Goal: Transaction & Acquisition: Purchase product/service

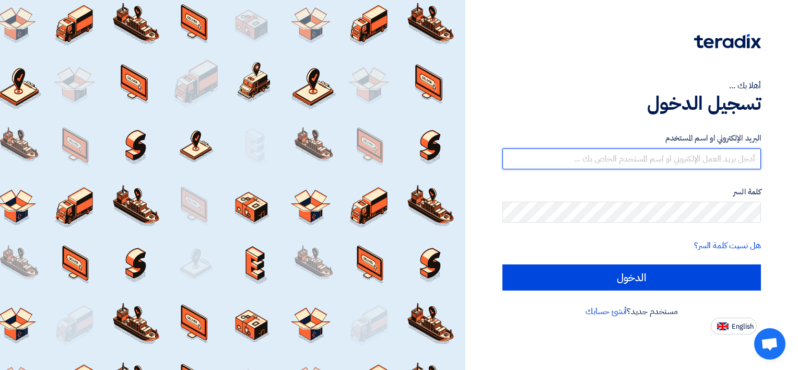
click at [656, 159] on input "text" at bounding box center [631, 158] width 258 height 21
paste input "[EMAIL_ADDRESS][DOMAIN_NAME]"
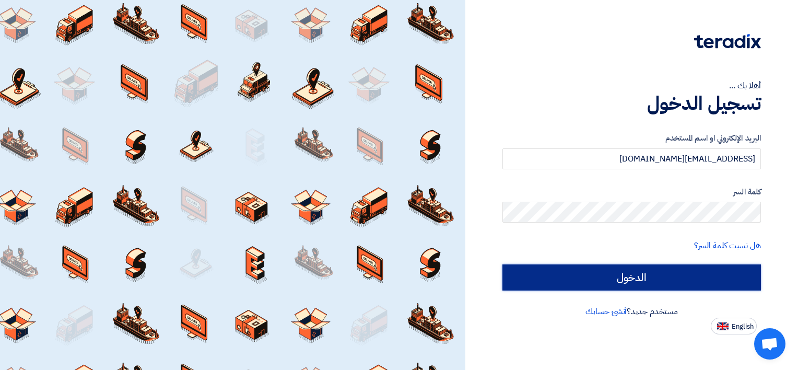
click at [625, 278] on input "الدخول" at bounding box center [631, 277] width 258 height 26
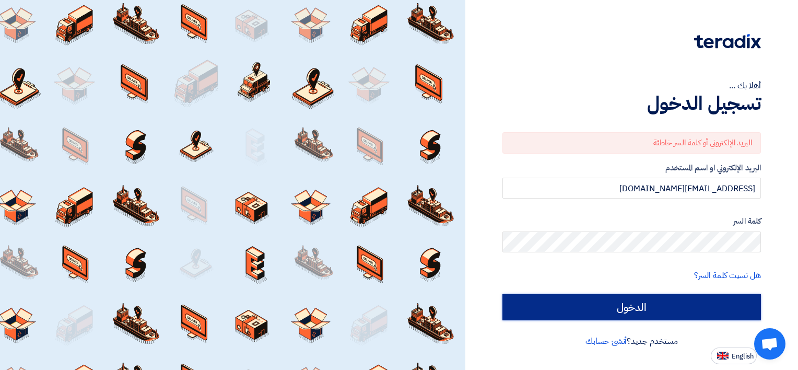
click at [702, 309] on input "الدخول" at bounding box center [631, 307] width 258 height 26
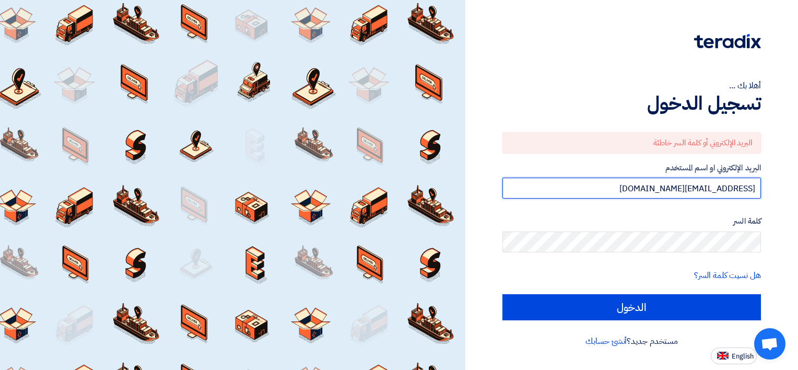
click at [690, 186] on input "[EMAIL_ADDRESS][DOMAIN_NAME]" at bounding box center [631, 187] width 258 height 21
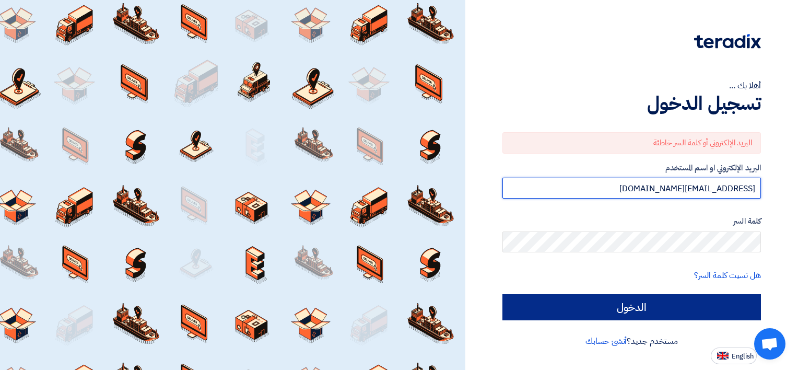
type input "[EMAIL_ADDRESS][DOMAIN_NAME]"
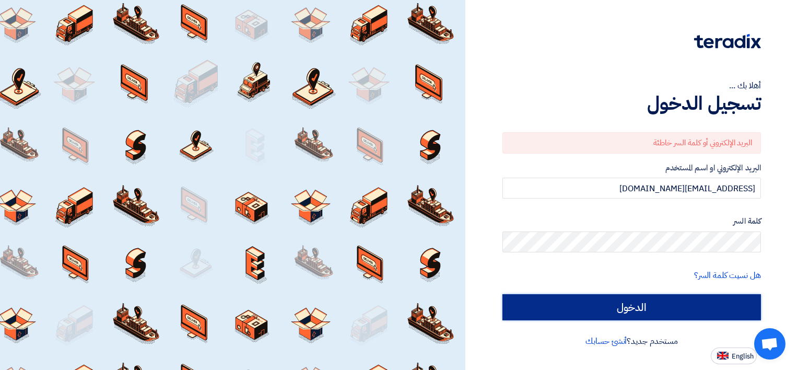
click at [678, 301] on input "الدخول" at bounding box center [631, 307] width 258 height 26
click at [660, 308] on input "الدخول" at bounding box center [631, 307] width 258 height 26
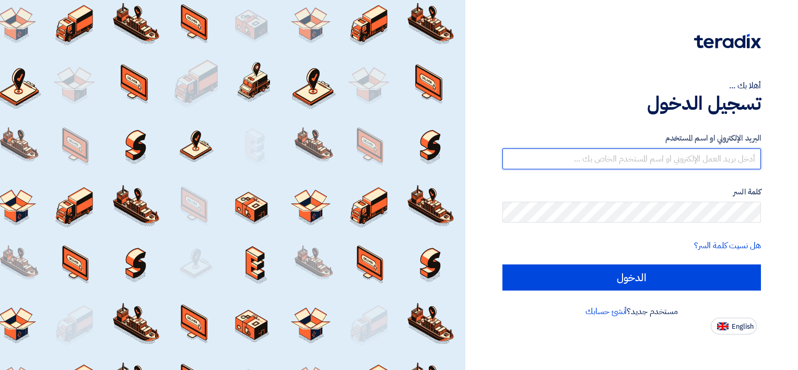
click at [709, 159] on input "text" at bounding box center [631, 158] width 258 height 21
type input "fyassin@meac.com.sa"
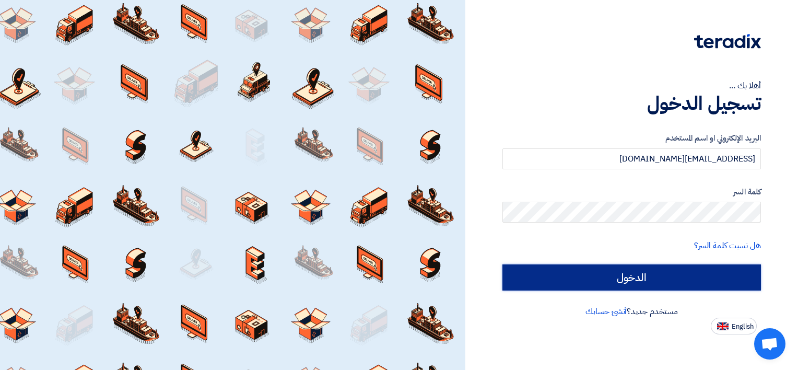
click at [696, 286] on input "الدخول" at bounding box center [631, 277] width 258 height 26
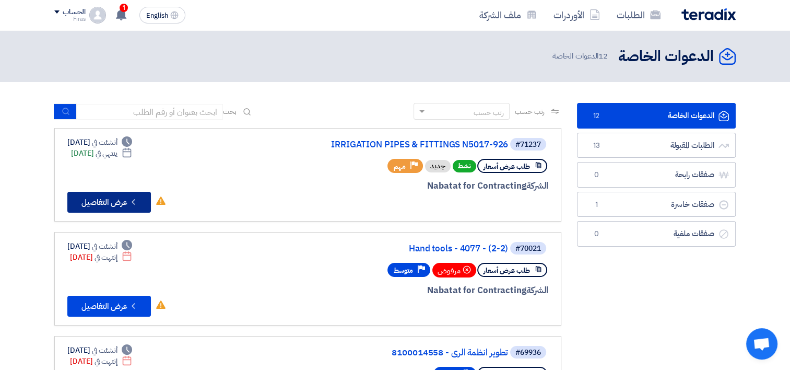
click at [122, 202] on button "Check details عرض التفاصيل" at bounding box center [109, 202] width 84 height 21
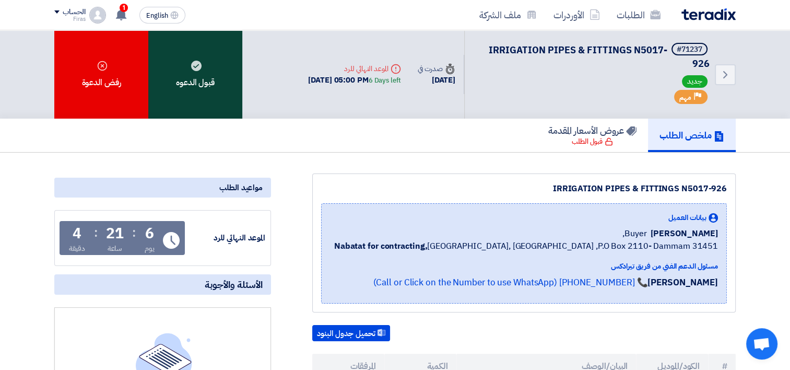
click at [203, 82] on div "قبول الدعوه" at bounding box center [195, 74] width 94 height 88
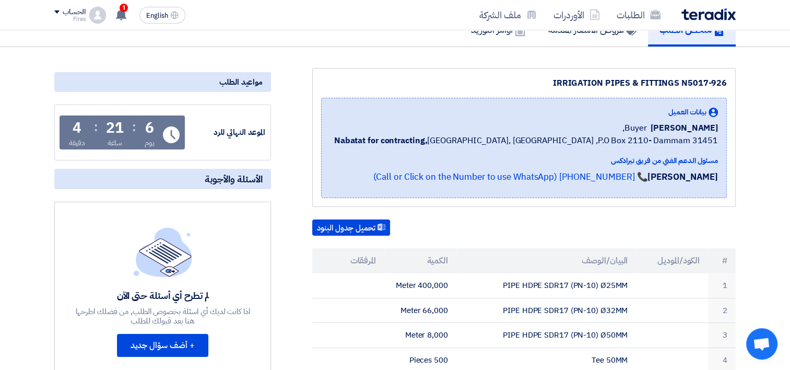
scroll to position [104, 0]
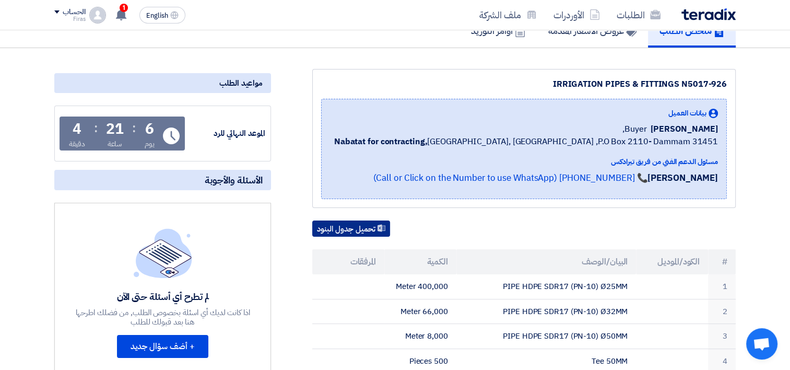
click at [354, 224] on button "تحميل جدول البنود" at bounding box center [351, 228] width 78 height 17
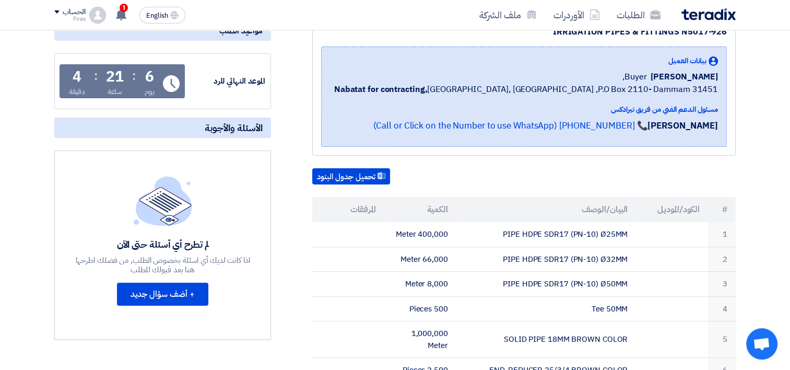
scroll to position [0, 0]
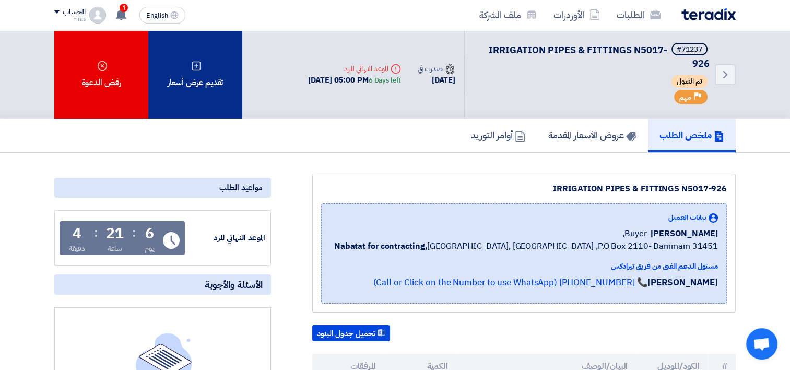
click at [200, 82] on div "تقديم عرض أسعار" at bounding box center [195, 74] width 94 height 88
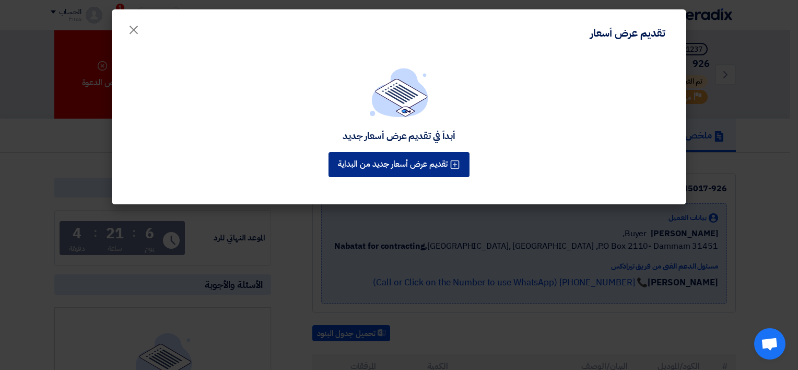
click at [413, 175] on button "تقديم عرض أسعار جديد من البداية" at bounding box center [398, 164] width 141 height 25
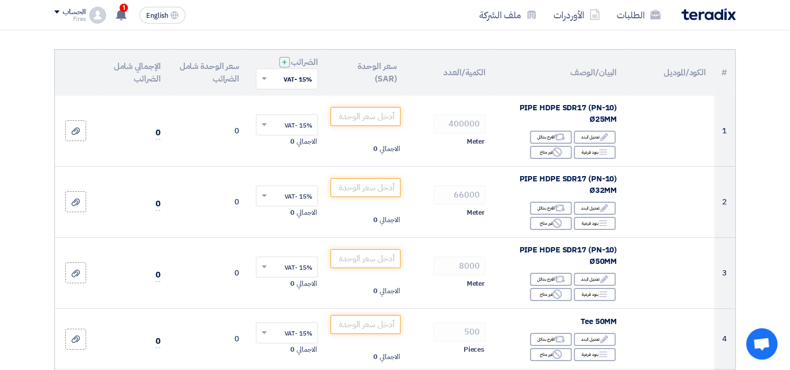
scroll to position [104, 0]
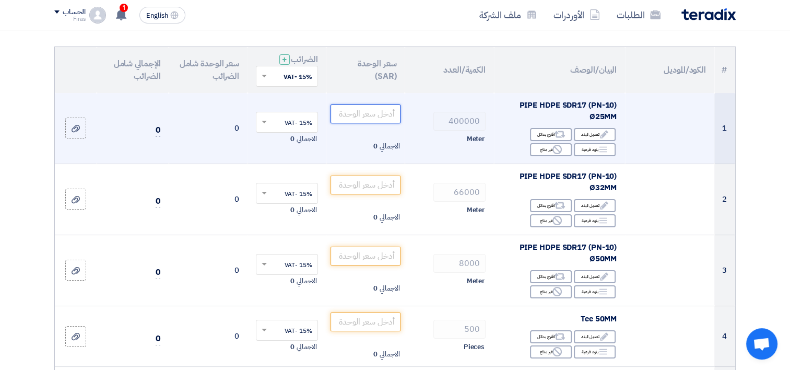
click at [384, 119] on input "number" at bounding box center [365, 113] width 70 height 19
drag, startPoint x: 424, startPoint y: 100, endPoint x: 436, endPoint y: 99, distance: 12.1
click at [436, 99] on tr "1 PIPE HDPE SDR17 (PN-10) Ø25MM Edit تعديل البند Alternative اقترح بدائل Breakd…" at bounding box center [395, 128] width 680 height 71
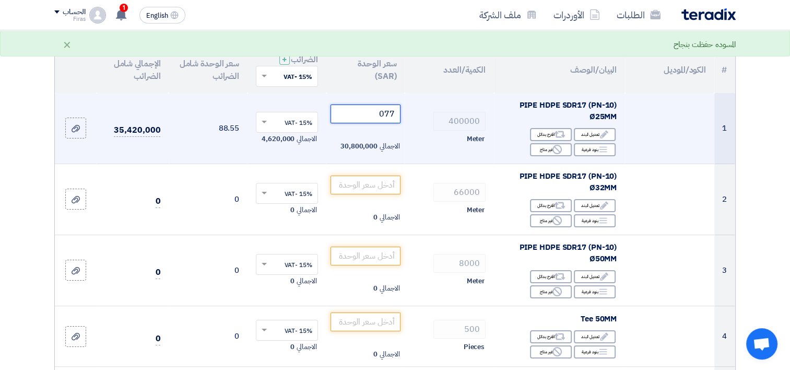
drag, startPoint x: 441, startPoint y: 96, endPoint x: 447, endPoint y: 96, distance: 6.3
click at [447, 96] on tr "1 PIPE HDPE SDR17 (PN-10) Ø25MM Edit تعديل البند Alternative اقترح بدائل Breakd…" at bounding box center [395, 128] width 680 height 71
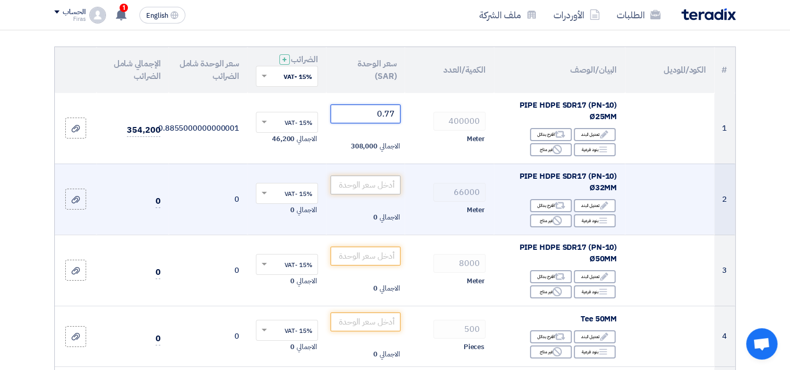
type input "0.77"
click at [347, 191] on input "number" at bounding box center [365, 184] width 70 height 19
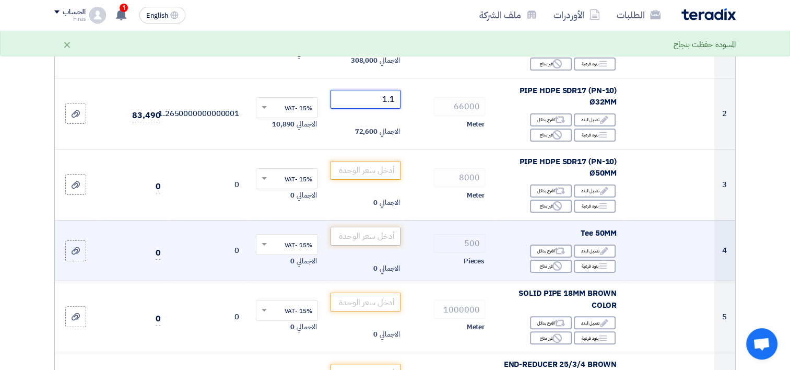
scroll to position [209, 0]
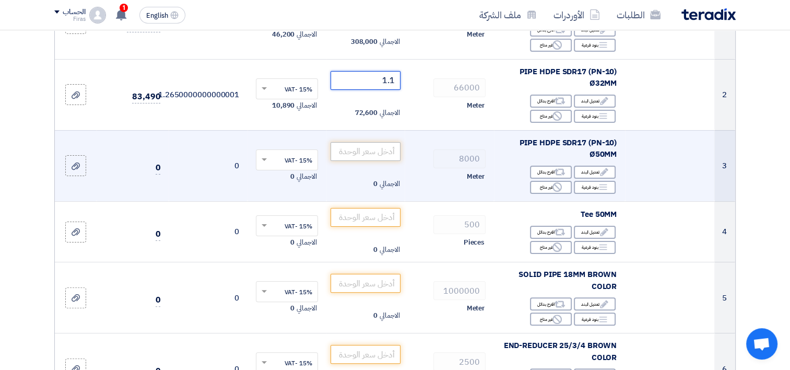
type input "1.1"
click at [368, 151] on input "number" at bounding box center [365, 151] width 70 height 19
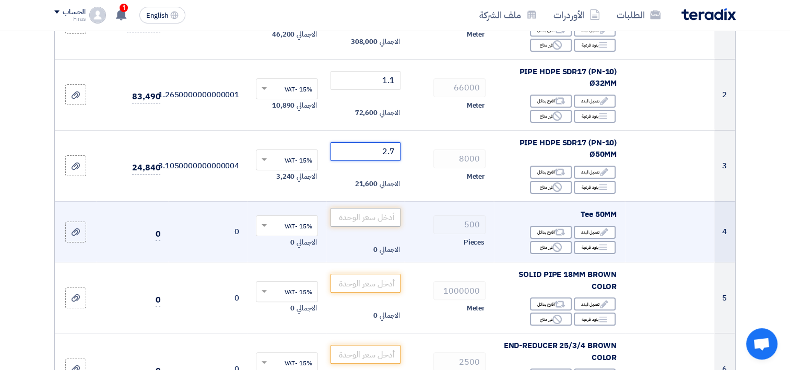
type input "2.7"
click at [354, 222] on input "number" at bounding box center [365, 217] width 70 height 19
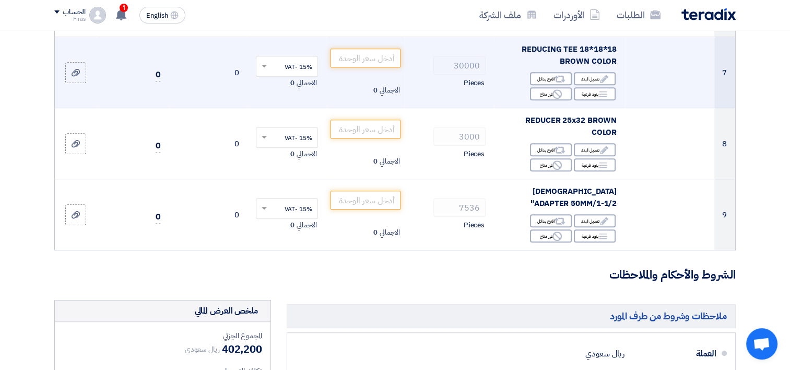
scroll to position [574, 0]
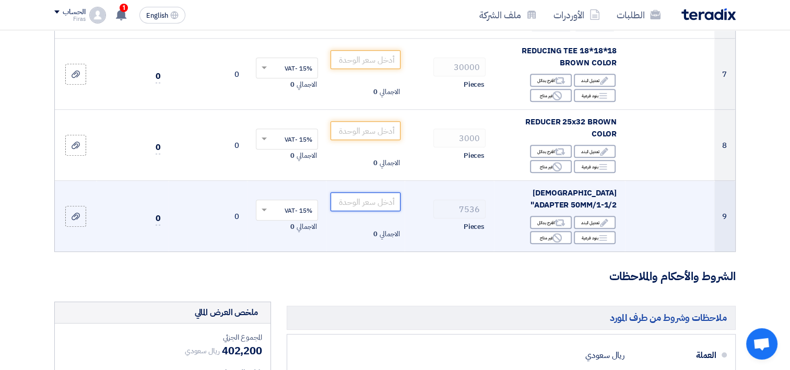
click at [374, 199] on input "number" at bounding box center [365, 201] width 70 height 19
click at [370, 200] on input "number" at bounding box center [365, 201] width 70 height 19
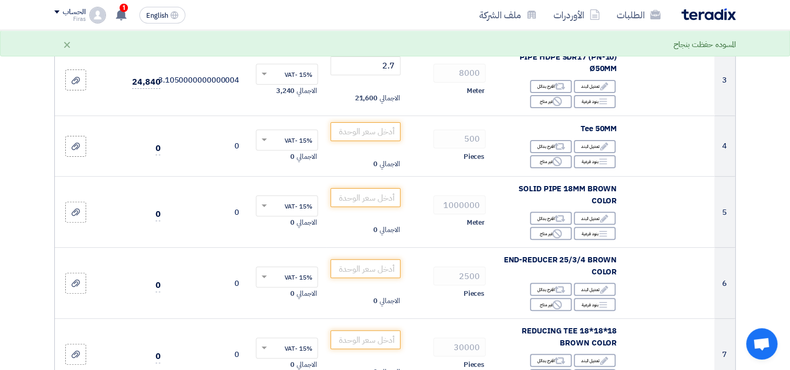
scroll to position [313, 0]
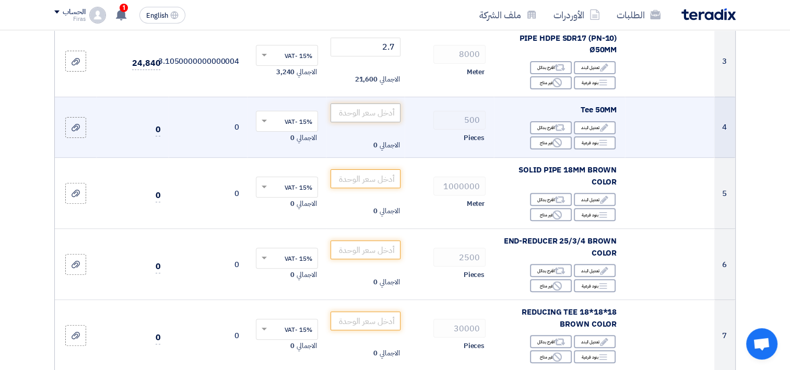
type input "3"
click at [366, 109] on input "number" at bounding box center [365, 112] width 70 height 19
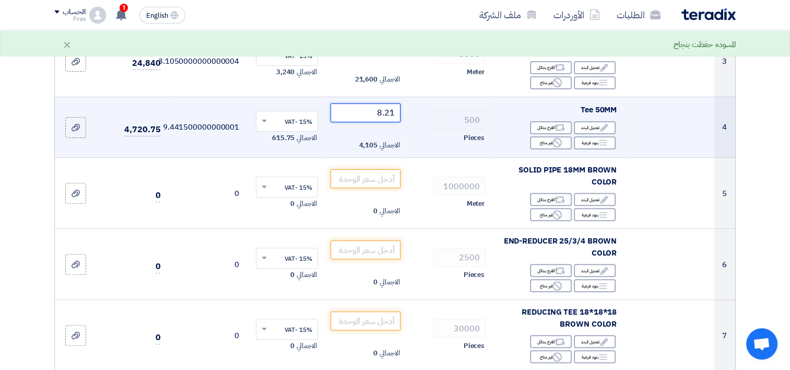
drag, startPoint x: 372, startPoint y: 112, endPoint x: 446, endPoint y: 103, distance: 75.1
click at [446, 103] on tr "4 Tee 50MM Edit تعديل البند Alternative اقترح بدائل Breakdown Reject 500 8.21 ×" at bounding box center [395, 127] width 680 height 61
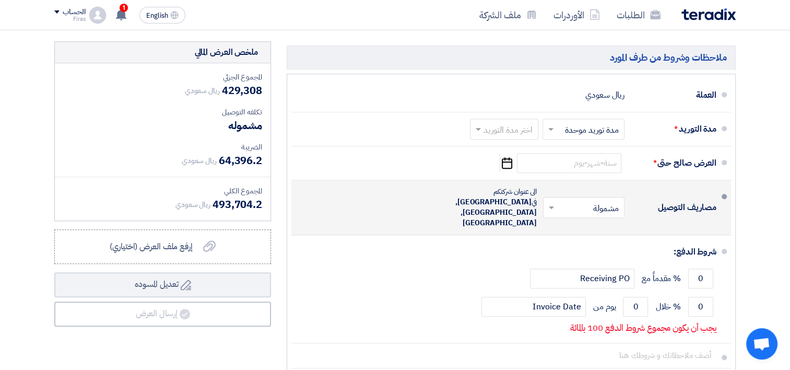
scroll to position [835, 0]
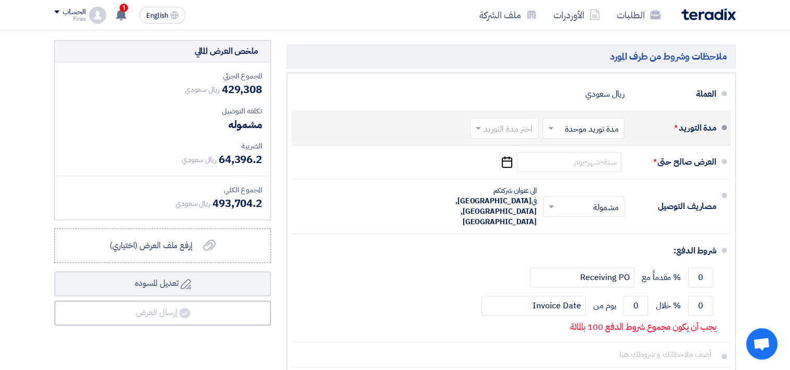
type input "9"
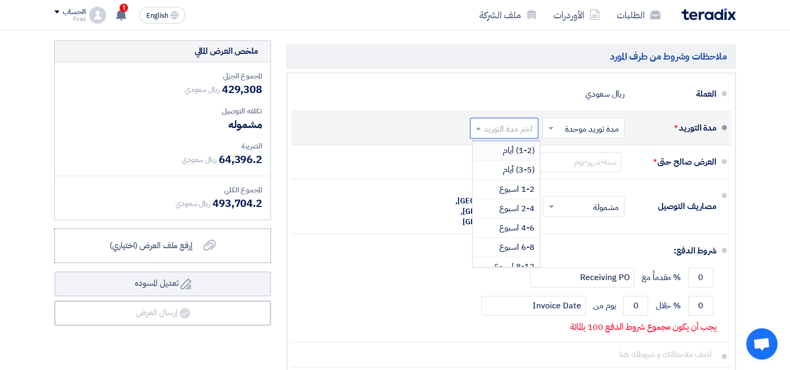
click at [514, 121] on input "text" at bounding box center [501, 128] width 63 height 15
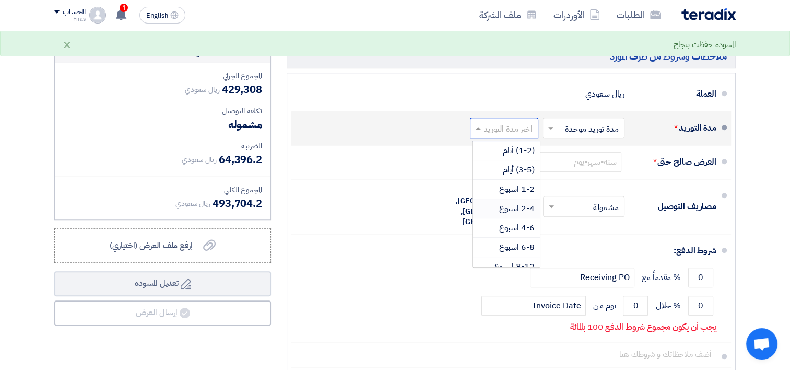
click at [506, 202] on span "2-4 اسبوع" at bounding box center [516, 208] width 35 height 13
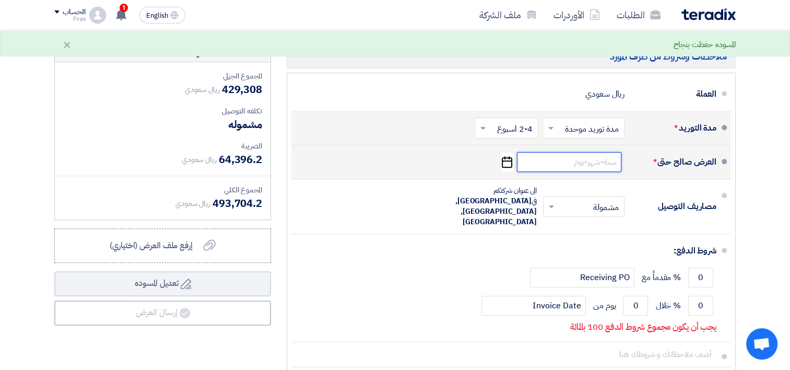
click at [579, 152] on input at bounding box center [569, 162] width 104 height 20
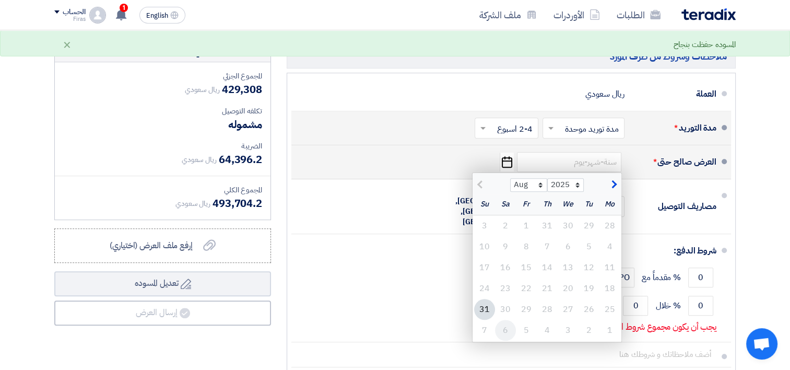
click at [505, 319] on div "6" at bounding box center [505, 329] width 21 height 21
type input "9/6/2025"
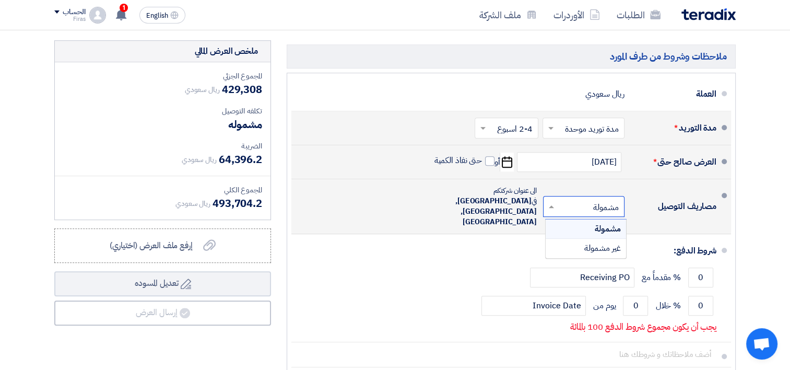
click at [594, 199] on input "text" at bounding box center [581, 206] width 76 height 15
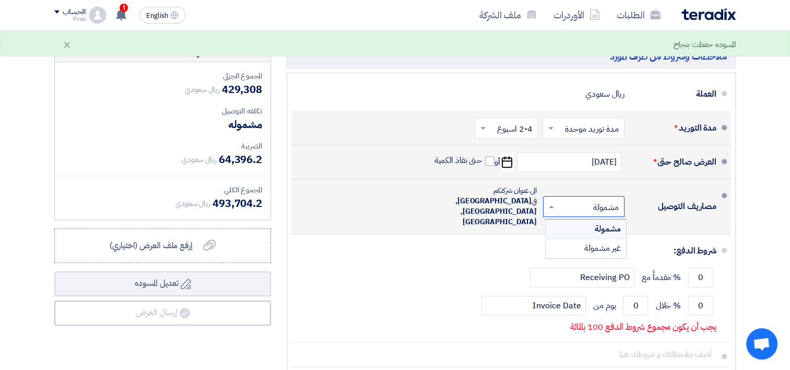
click at [592, 219] on div "مشمولة" at bounding box center [586, 228] width 80 height 19
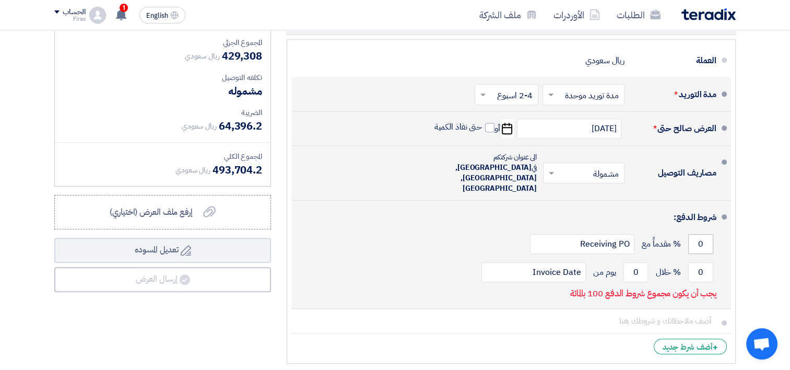
scroll to position [887, 0]
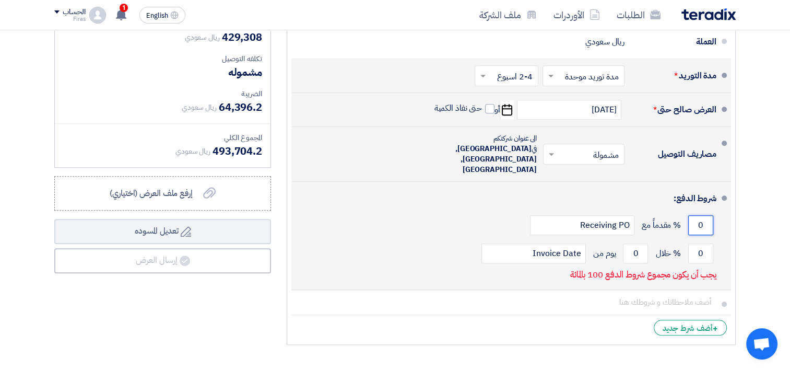
drag, startPoint x: 697, startPoint y: 193, endPoint x: 704, endPoint y: 192, distance: 6.4
click at [704, 215] on input "0" at bounding box center [700, 225] width 25 height 20
click at [704, 215] on input "10" at bounding box center [700, 225] width 25 height 20
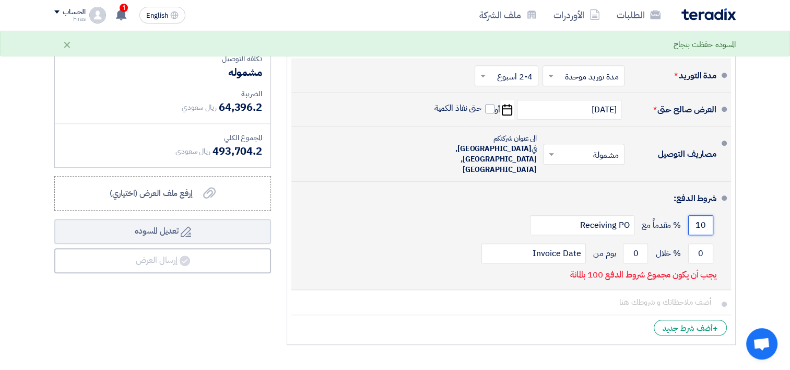
type input "5"
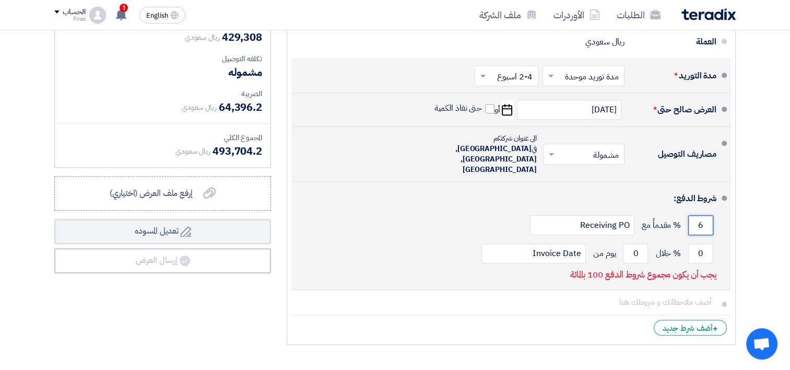
type input "60"
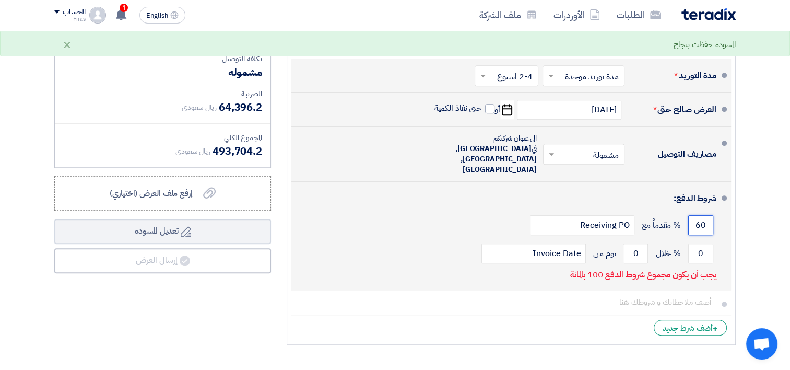
click at [704, 215] on input "60" at bounding box center [700, 225] width 25 height 20
click at [693, 243] on input "0" at bounding box center [700, 253] width 25 height 20
click at [698, 243] on input "0" at bounding box center [700, 253] width 25 height 20
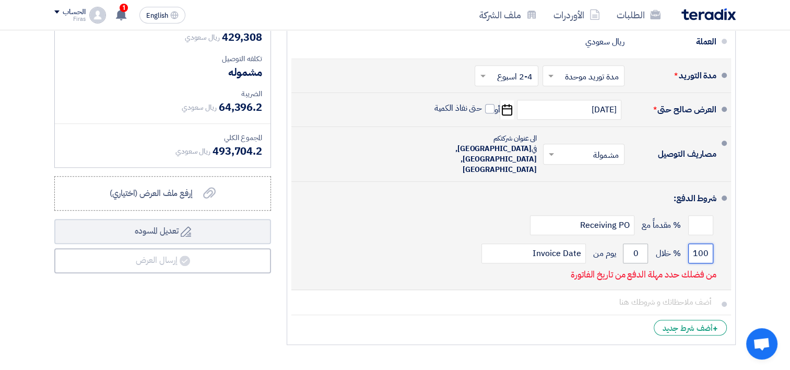
type input "100"
click at [633, 243] on input "0" at bounding box center [635, 253] width 25 height 20
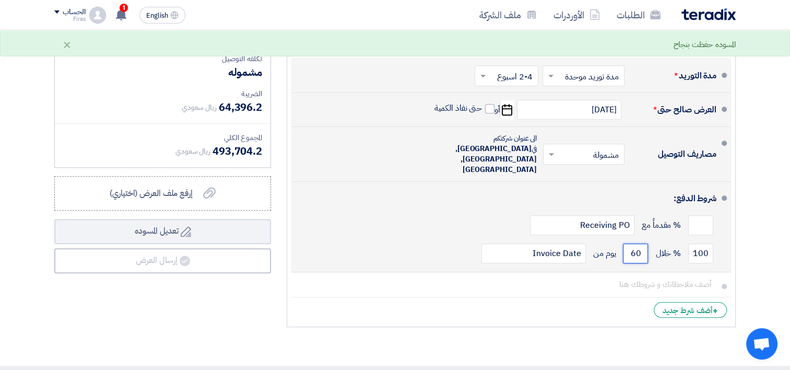
type input "60"
click at [407, 211] on div "% مقدماً مع Receiving PO" at bounding box center [508, 225] width 417 height 28
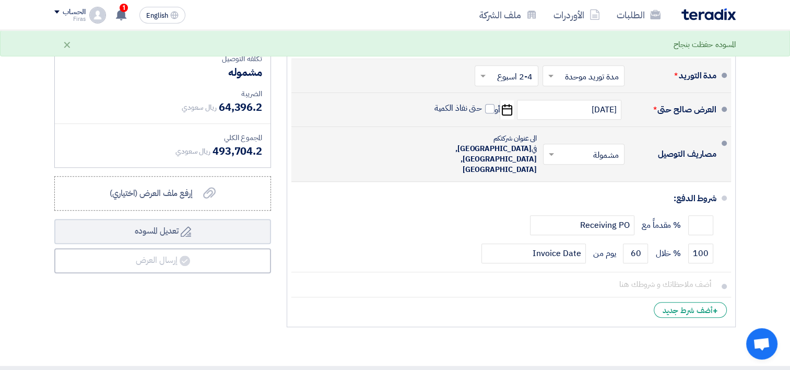
click at [233, 287] on div "ملخص العرض المالي المجموع الجزئي ريال سعودي 429,308 تكلفه التوصيل" at bounding box center [162, 159] width 232 height 343
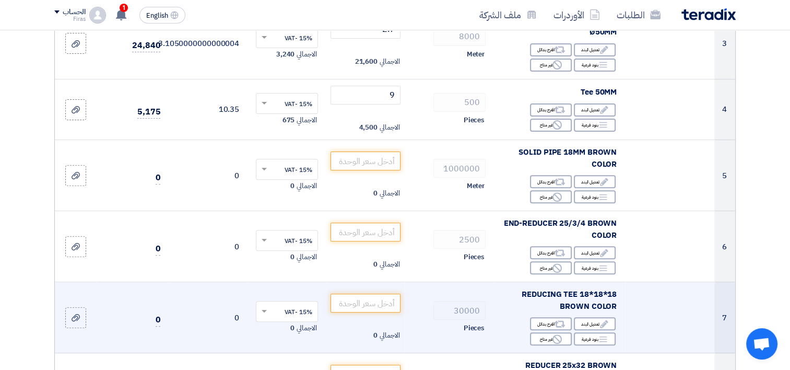
scroll to position [313, 0]
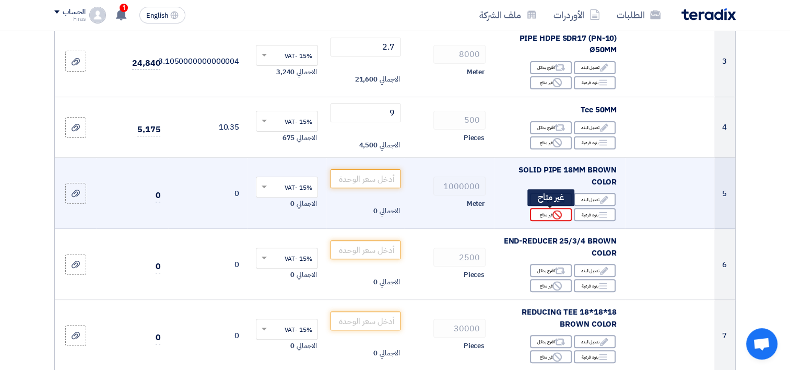
click at [542, 215] on div "Reject غير متاح" at bounding box center [551, 214] width 42 height 13
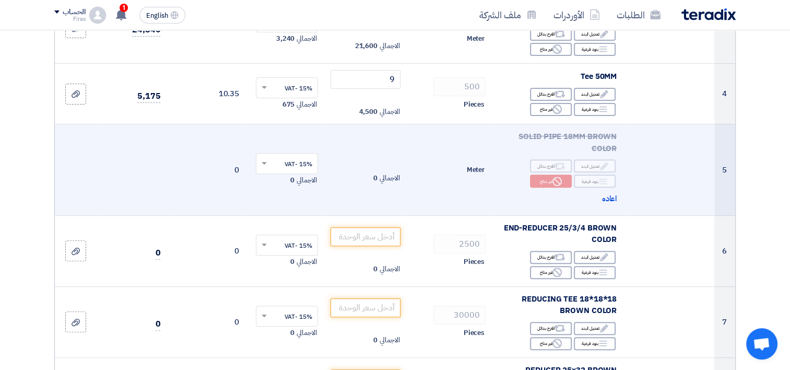
scroll to position [365, 0]
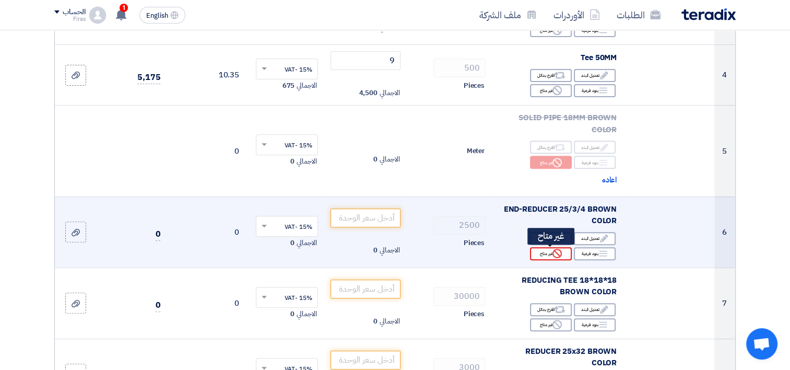
click at [561, 256] on icon "Reject" at bounding box center [556, 252] width 9 height 9
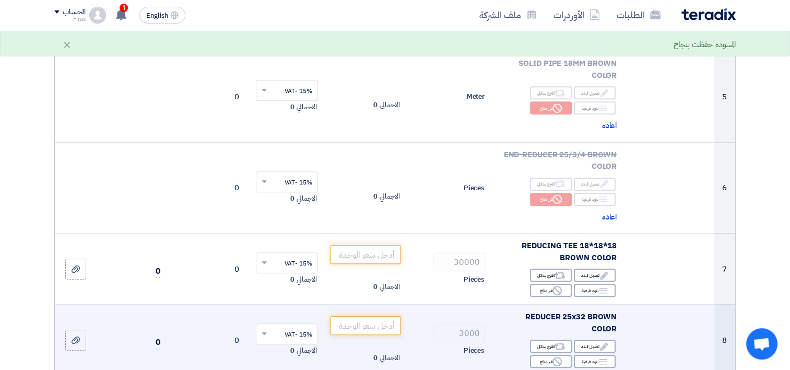
scroll to position [470, 0]
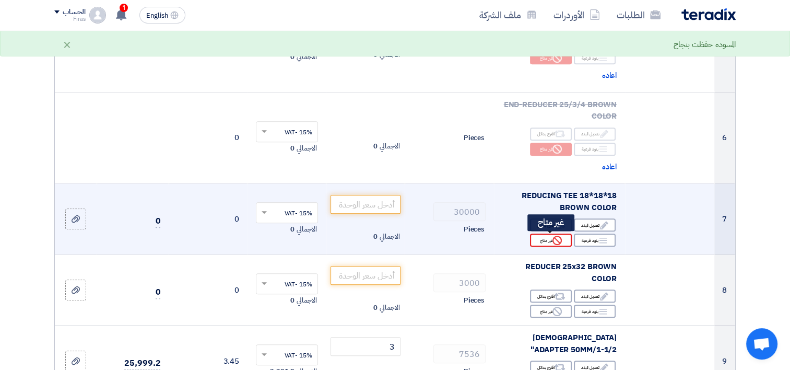
click at [548, 238] on div "Reject غير متاح" at bounding box center [551, 239] width 42 height 13
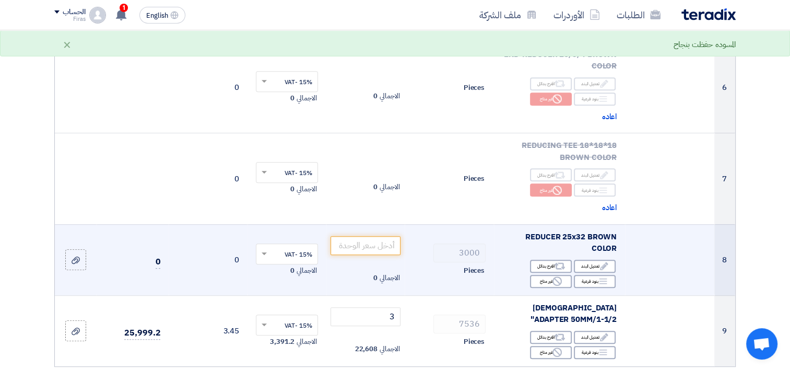
scroll to position [574, 0]
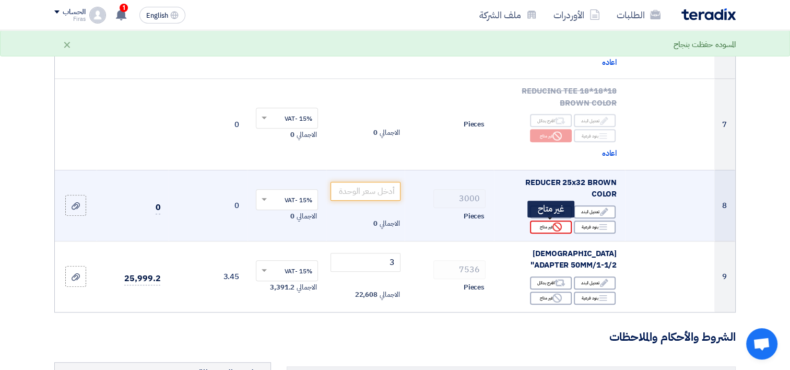
click at [552, 229] on icon "Reject" at bounding box center [556, 226] width 9 height 9
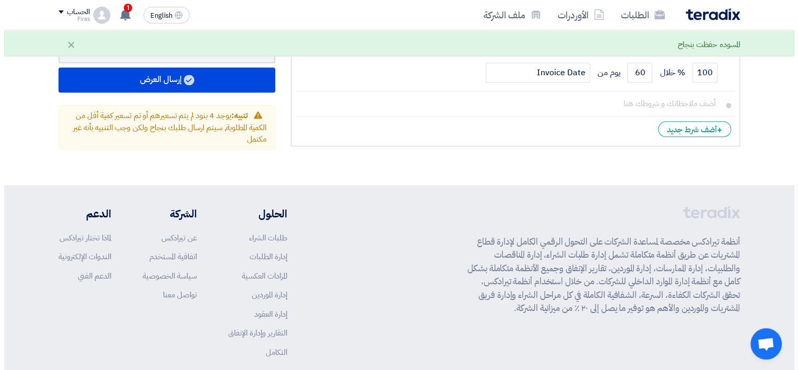
scroll to position [1096, 0]
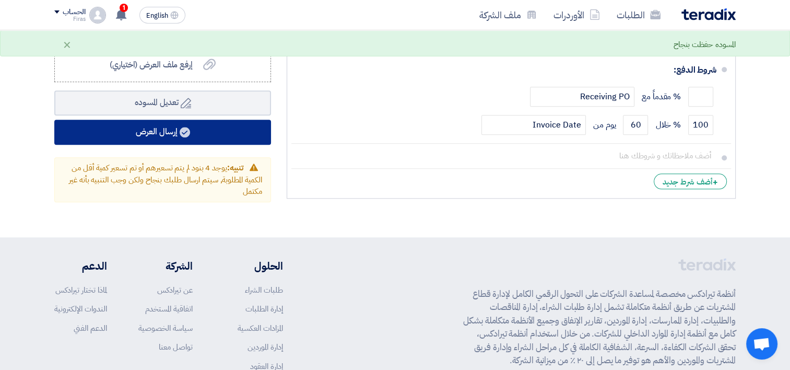
click at [163, 120] on button "إرسال العرض" at bounding box center [162, 132] width 217 height 25
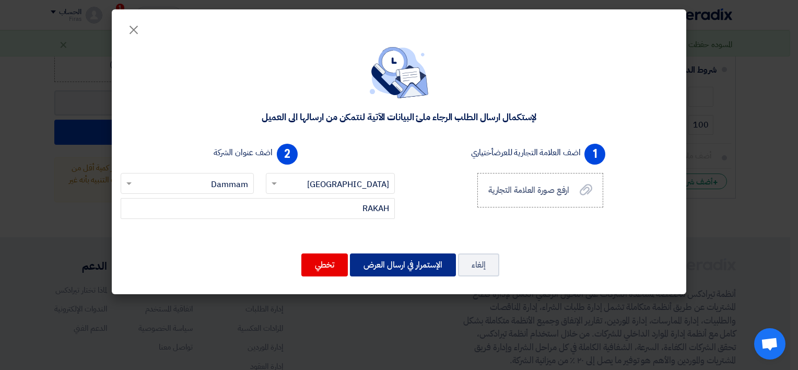
click at [402, 208] on div "لإستكمال ارسال الطلب الرجاء ملئ البيانات الآتية لنتمكن من ارسالها الى العميل 1 …" at bounding box center [399, 163] width 574 height 260
click at [413, 261] on button "الإستمرار في ارسال العرض" at bounding box center [403, 264] width 106 height 23
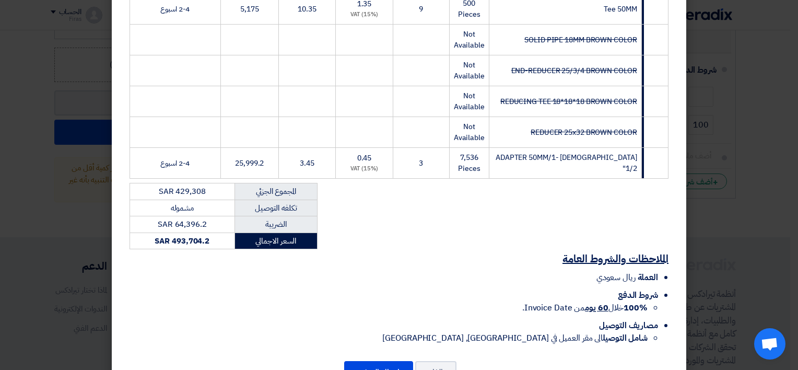
scroll to position [336, 0]
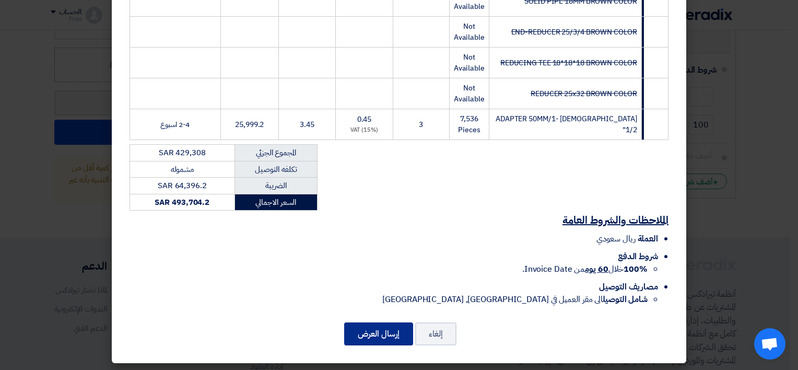
click at [390, 324] on button "إرسال العرض" at bounding box center [378, 333] width 69 height 23
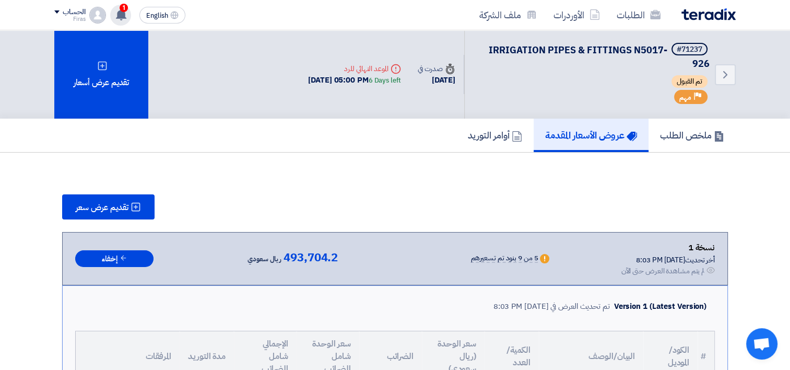
click at [119, 13] on use at bounding box center [121, 14] width 10 height 11
